Goal: Transaction & Acquisition: Purchase product/service

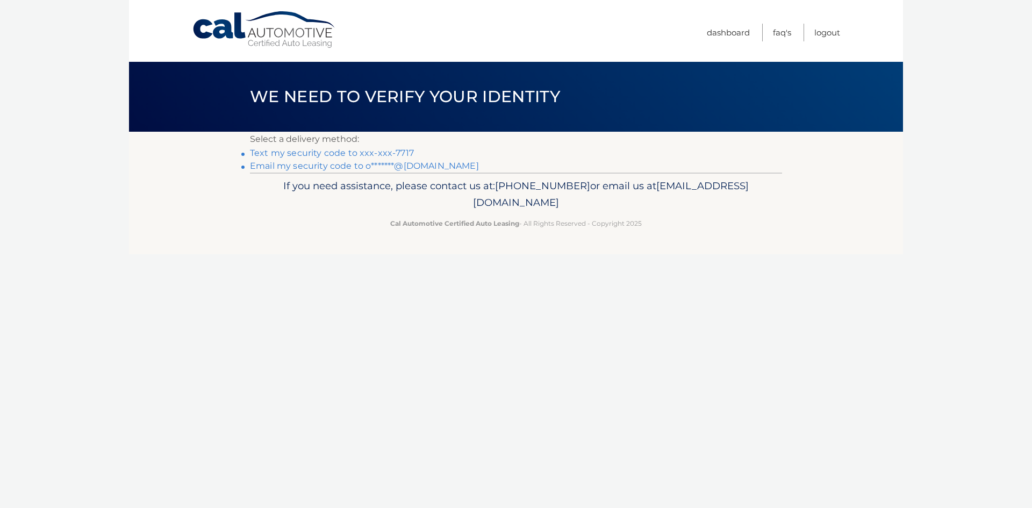
click at [311, 153] on link "Text my security code to xxx-xxx-7717" at bounding box center [332, 153] width 164 height 10
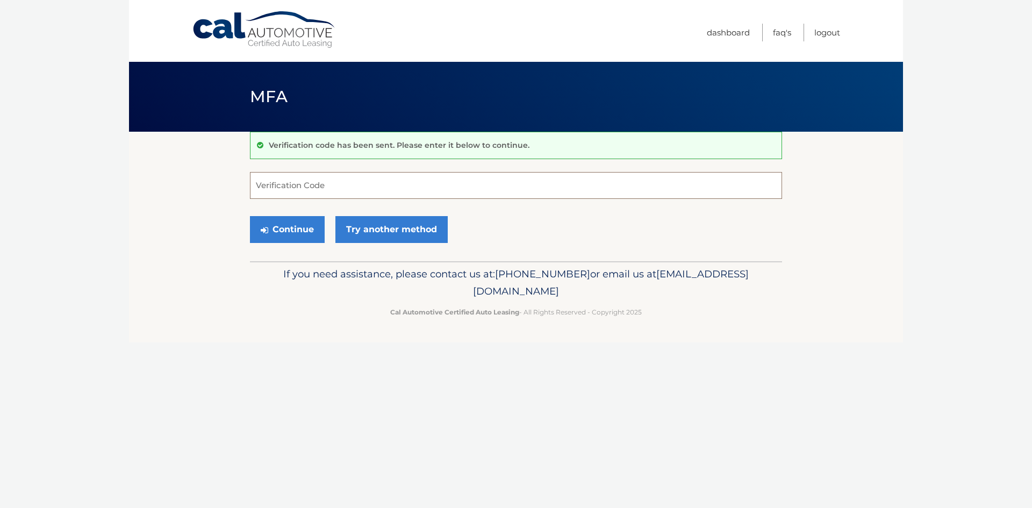
click at [339, 190] on input "Verification Code" at bounding box center [516, 185] width 532 height 27
type input "347481"
click at [308, 230] on button "Continue" at bounding box center [287, 229] width 75 height 27
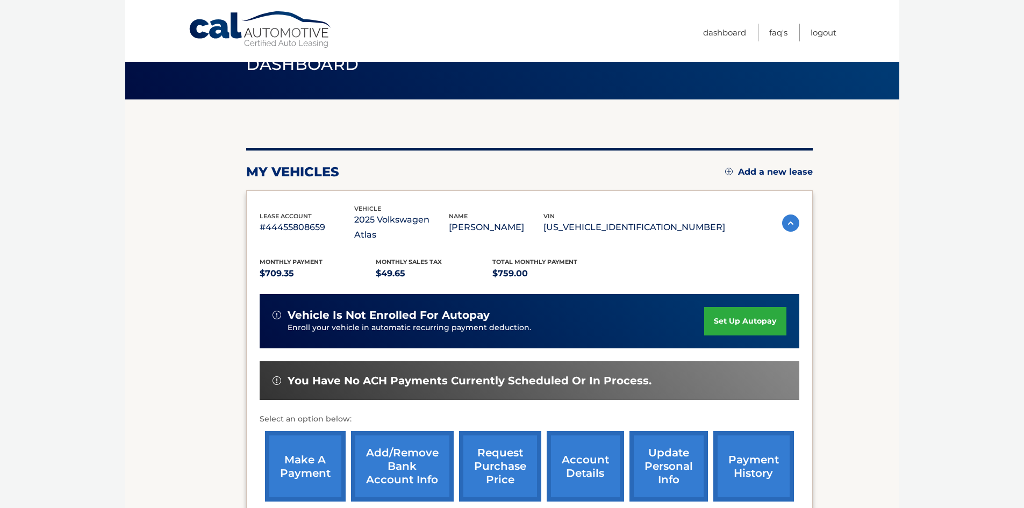
scroll to position [108, 0]
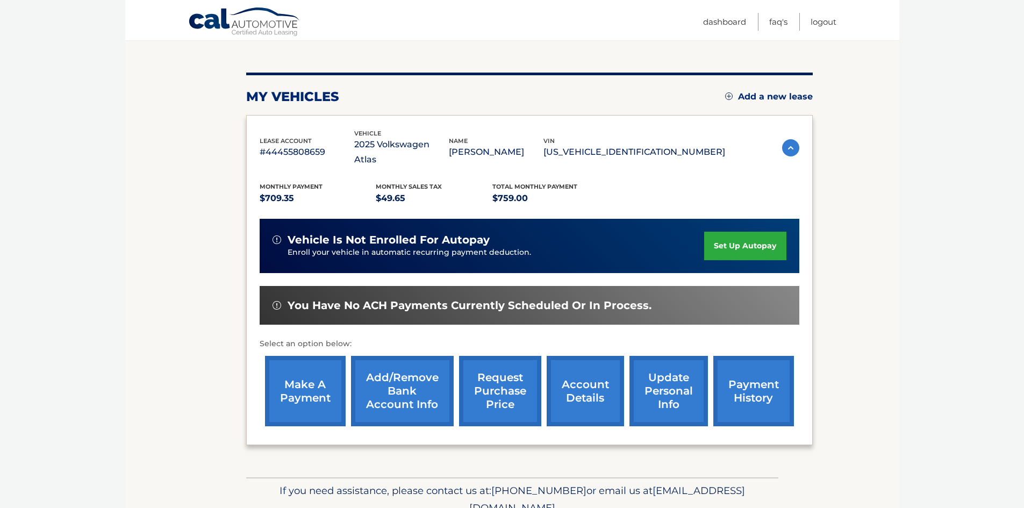
click at [296, 380] on link "make a payment" at bounding box center [305, 391] width 81 height 70
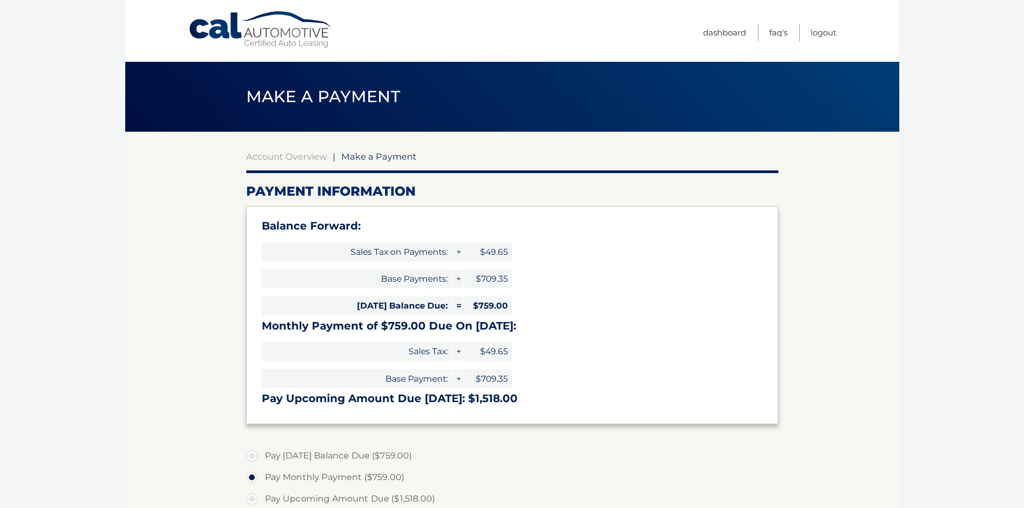
select select "MzNjNTBmMjgtZTBiMi00ODI0LWFmYmEtMWE2MmJkZjM0OWEy"
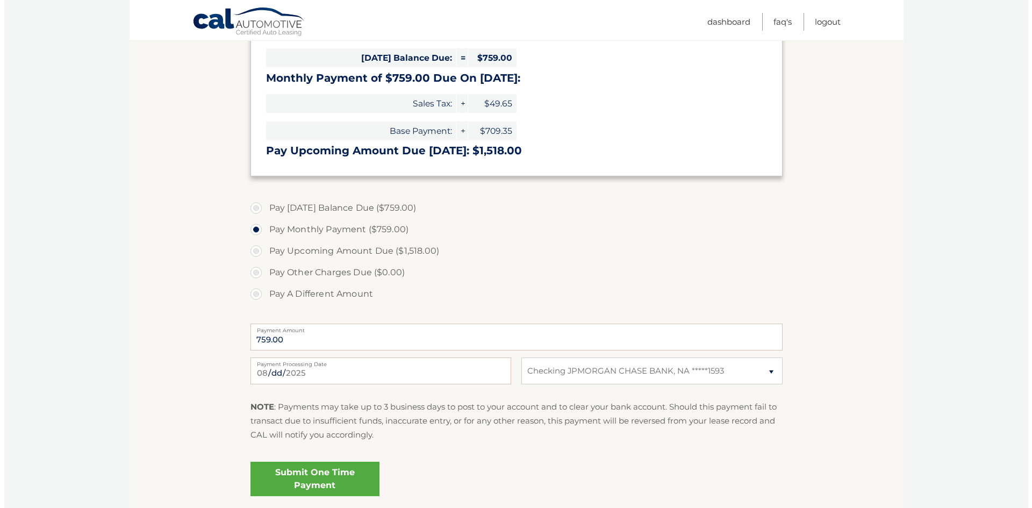
scroll to position [269, 0]
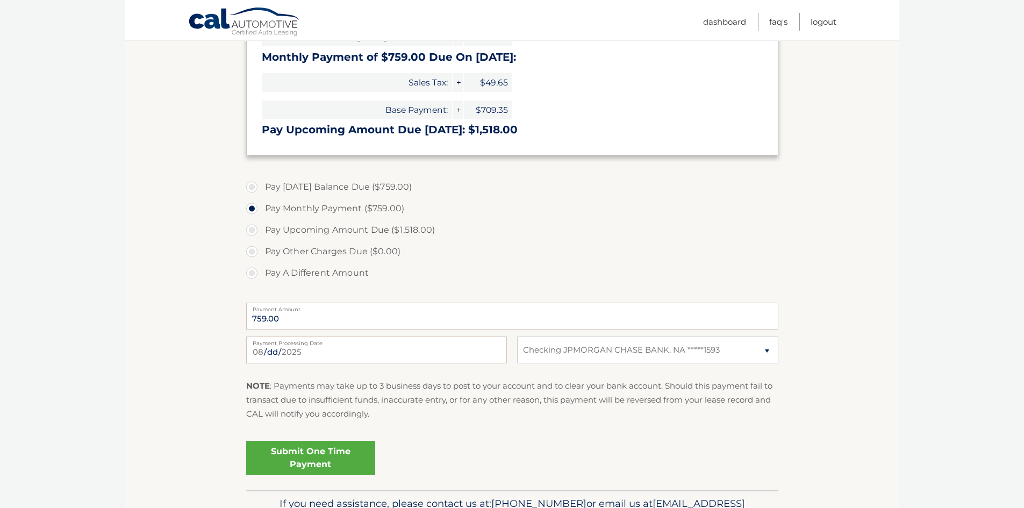
click at [257, 189] on label "Pay Today's Balance Due ($759.00)" at bounding box center [512, 187] width 532 height 22
click at [257, 189] on input "Pay Today's Balance Due ($759.00)" at bounding box center [256, 184] width 11 height 17
radio input "true"
click at [328, 457] on link "Submit One Time Payment" at bounding box center [310, 458] width 129 height 34
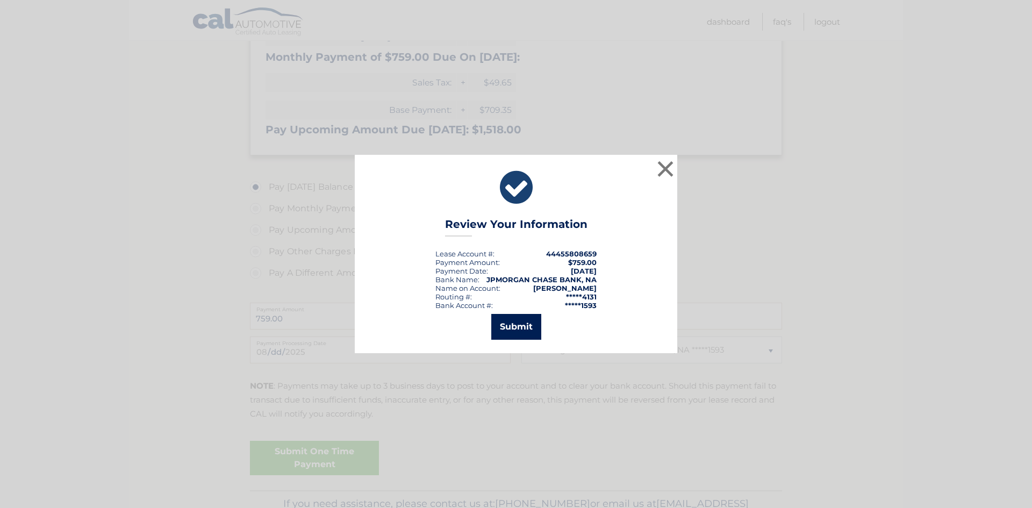
click at [521, 325] on button "Submit" at bounding box center [516, 327] width 50 height 26
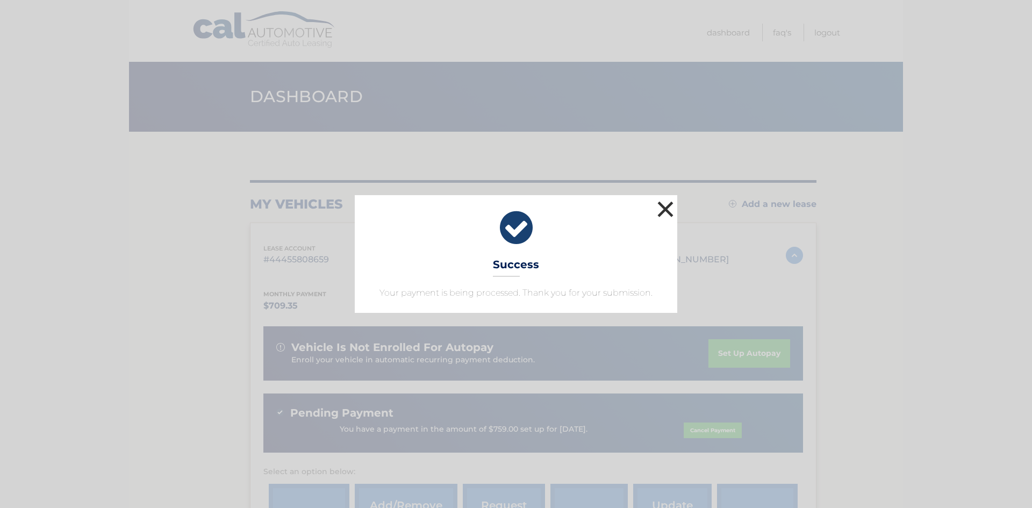
click at [667, 209] on button "×" at bounding box center [666, 209] width 22 height 22
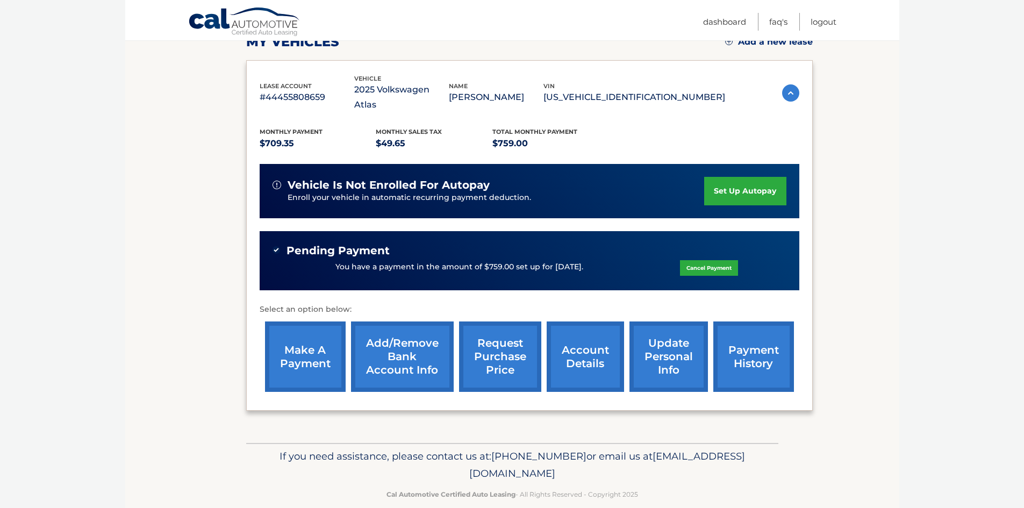
scroll to position [164, 0]
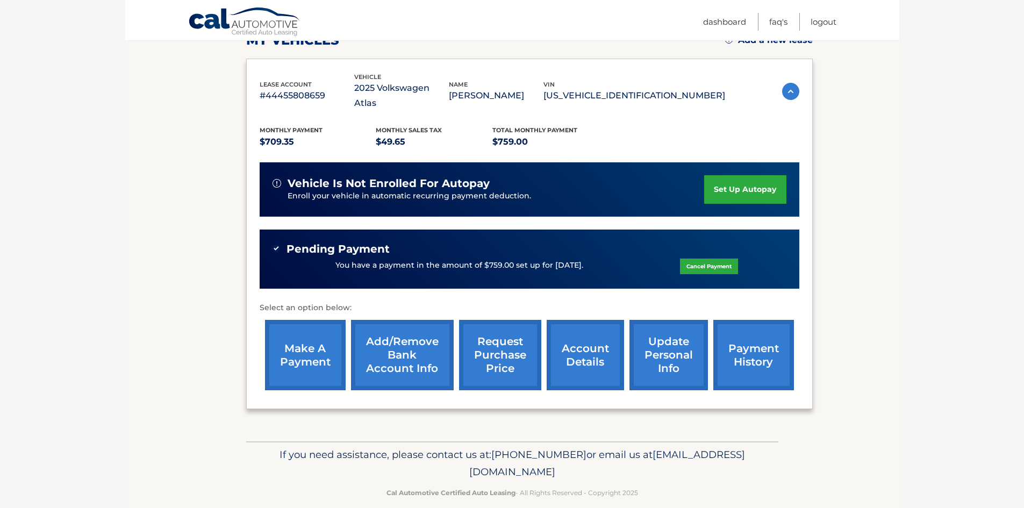
click at [306, 338] on link "make a payment" at bounding box center [305, 355] width 81 height 70
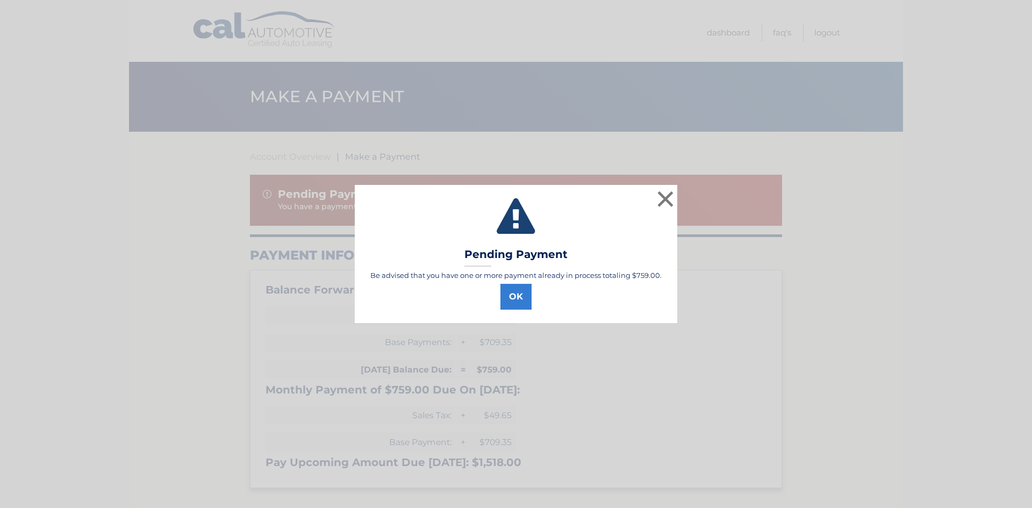
select select "MzNjNTBmMjgtZTBiMi00ODI0LWFmYmEtMWE2MmJkZjM0OWEy"
click at [515, 297] on button "OK" at bounding box center [516, 297] width 31 height 26
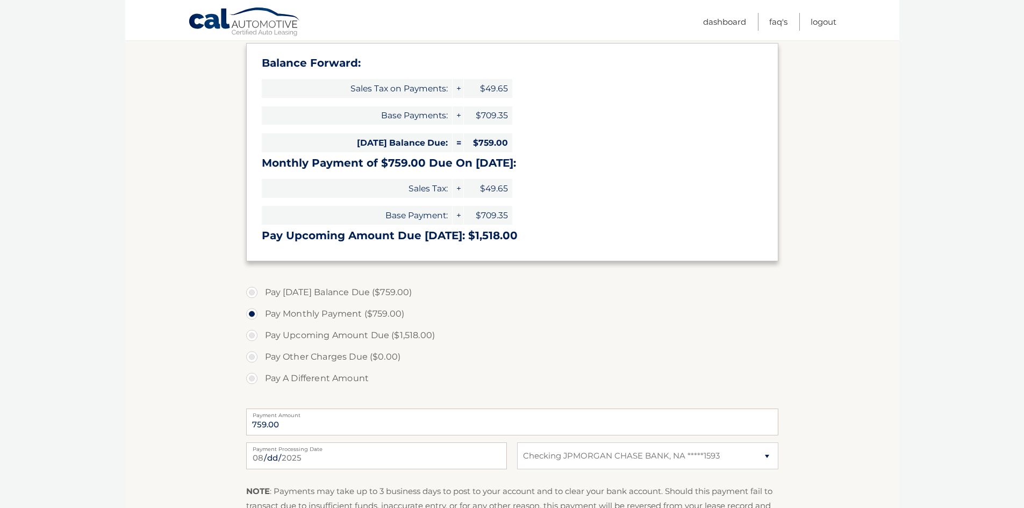
scroll to position [236, 0]
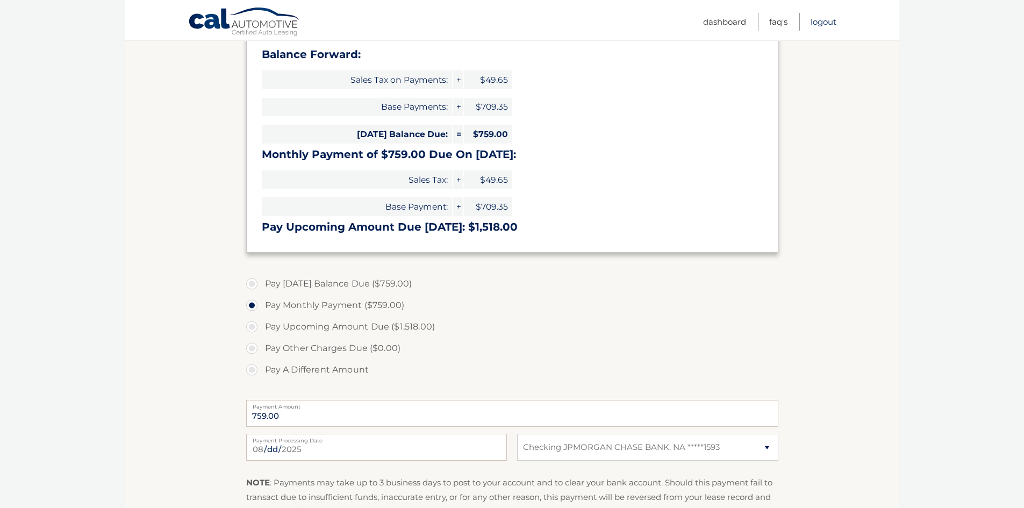
click at [829, 23] on link "Logout" at bounding box center [824, 22] width 26 height 18
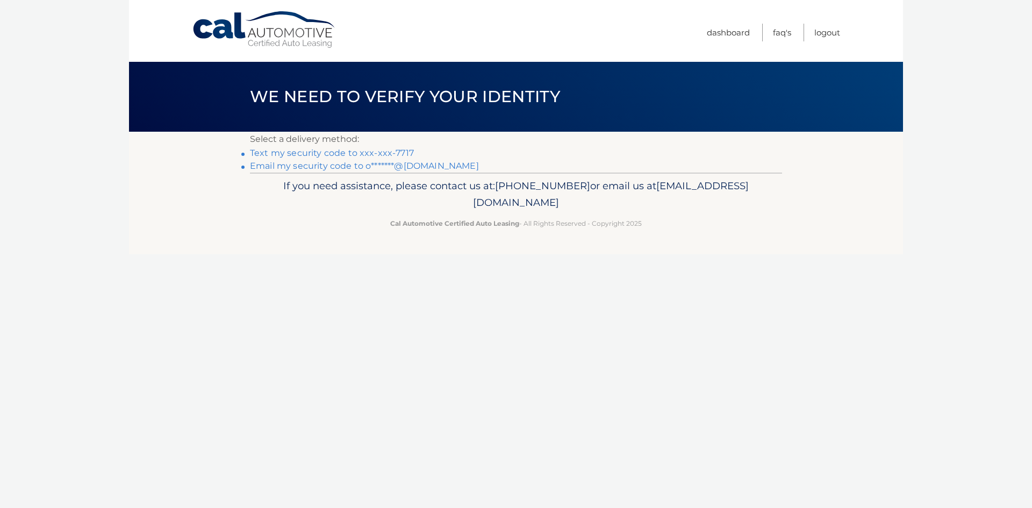
click at [389, 151] on link "Text my security code to xxx-xxx-7717" at bounding box center [332, 153] width 164 height 10
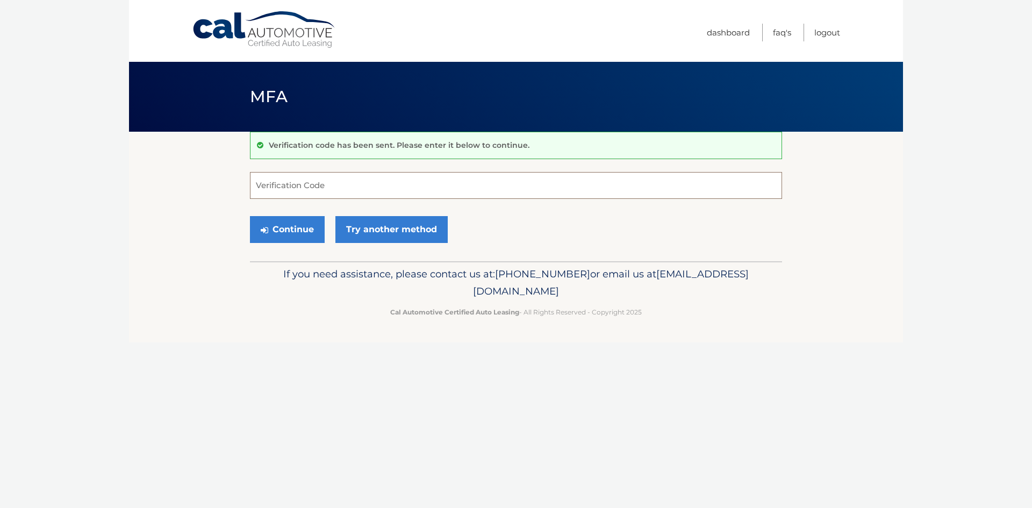
click at [272, 186] on input "Verification Code" at bounding box center [516, 185] width 532 height 27
type input "619519"
click at [262, 227] on icon "submit" at bounding box center [265, 230] width 8 height 9
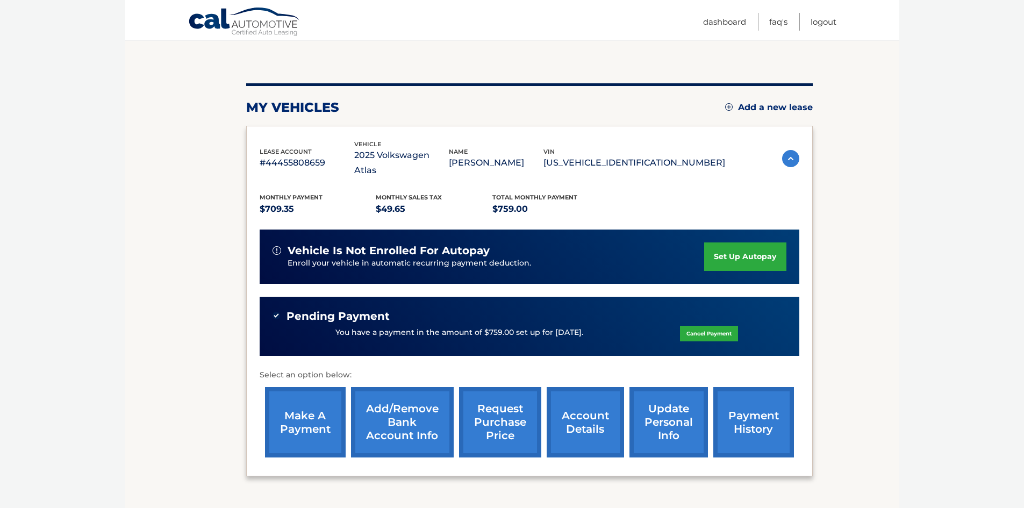
scroll to position [108, 0]
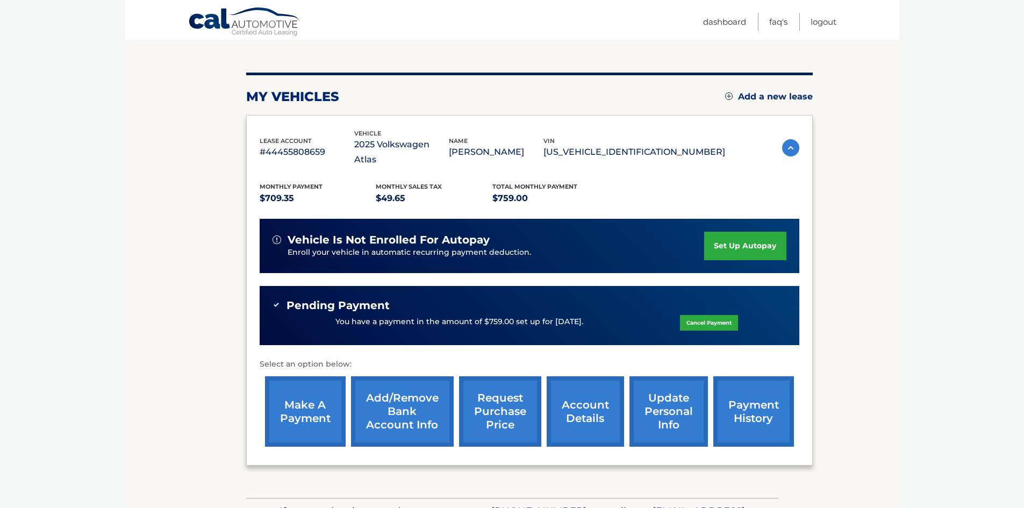
click at [296, 400] on link "make a payment" at bounding box center [305, 411] width 81 height 70
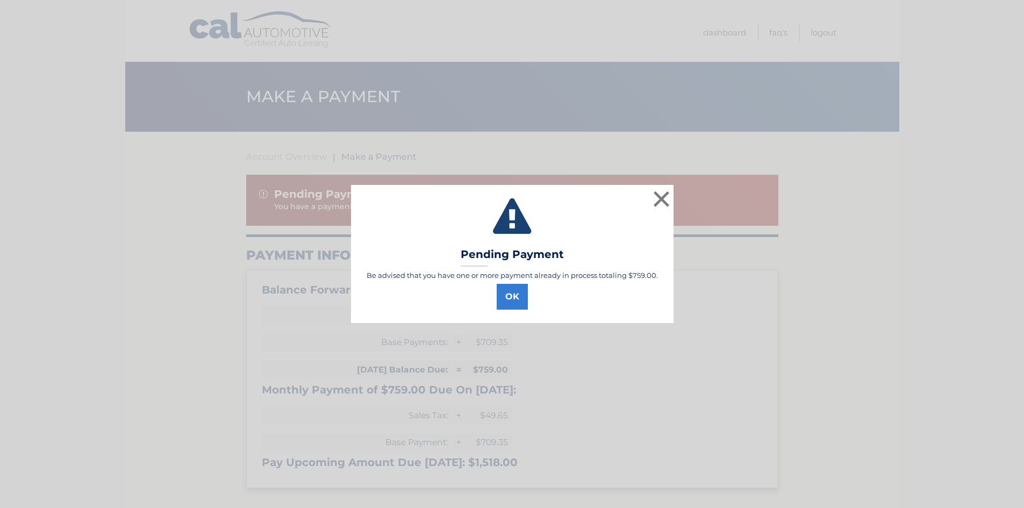
select select "MzNjNTBmMjgtZTBiMi00ODI0LWFmYmEtMWE2MmJkZjM0OWEy"
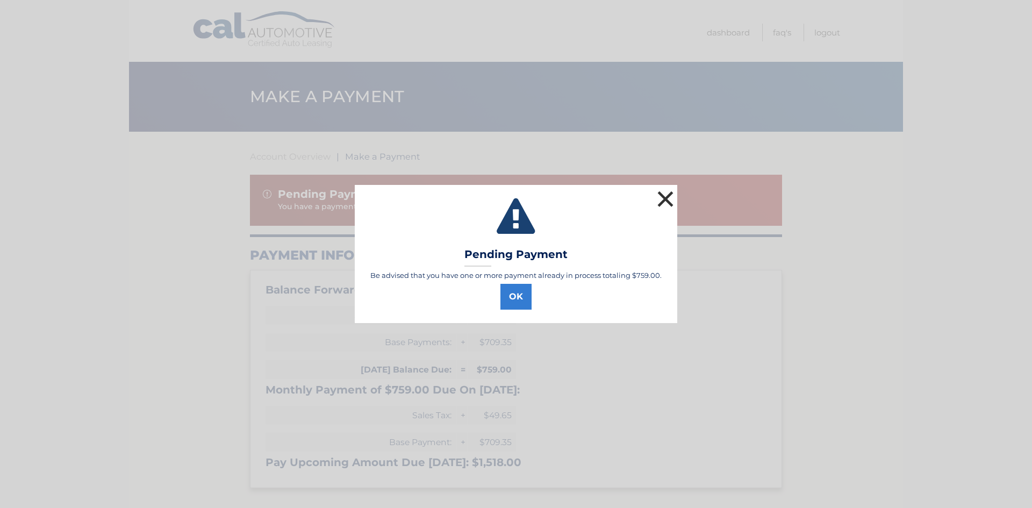
click at [665, 199] on button "×" at bounding box center [666, 199] width 22 height 22
